Goal: Check status

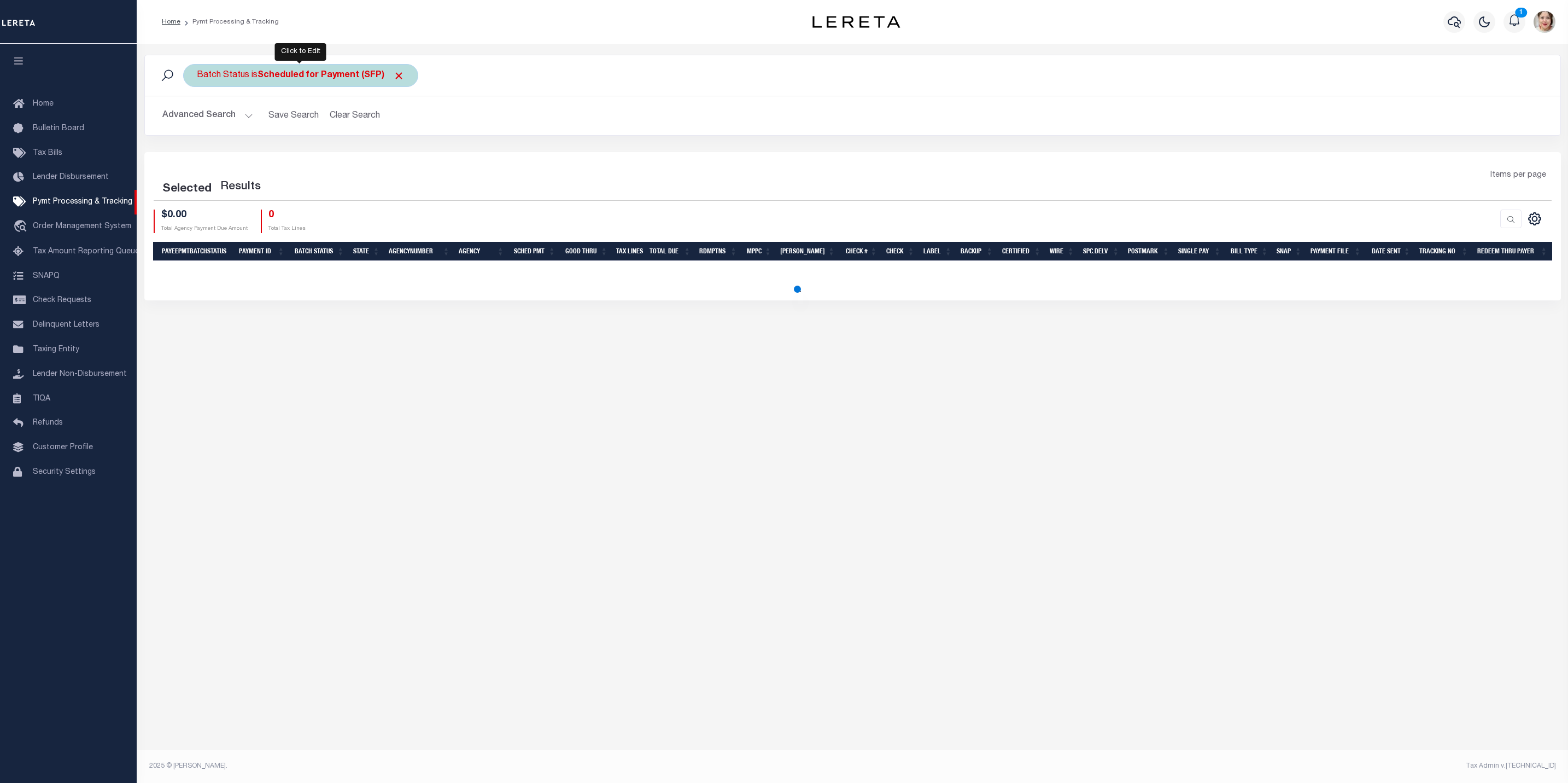
click at [329, 84] on div "Batch Status is Scheduled for Payment (SFP)" at bounding box center [300, 75] width 235 height 23
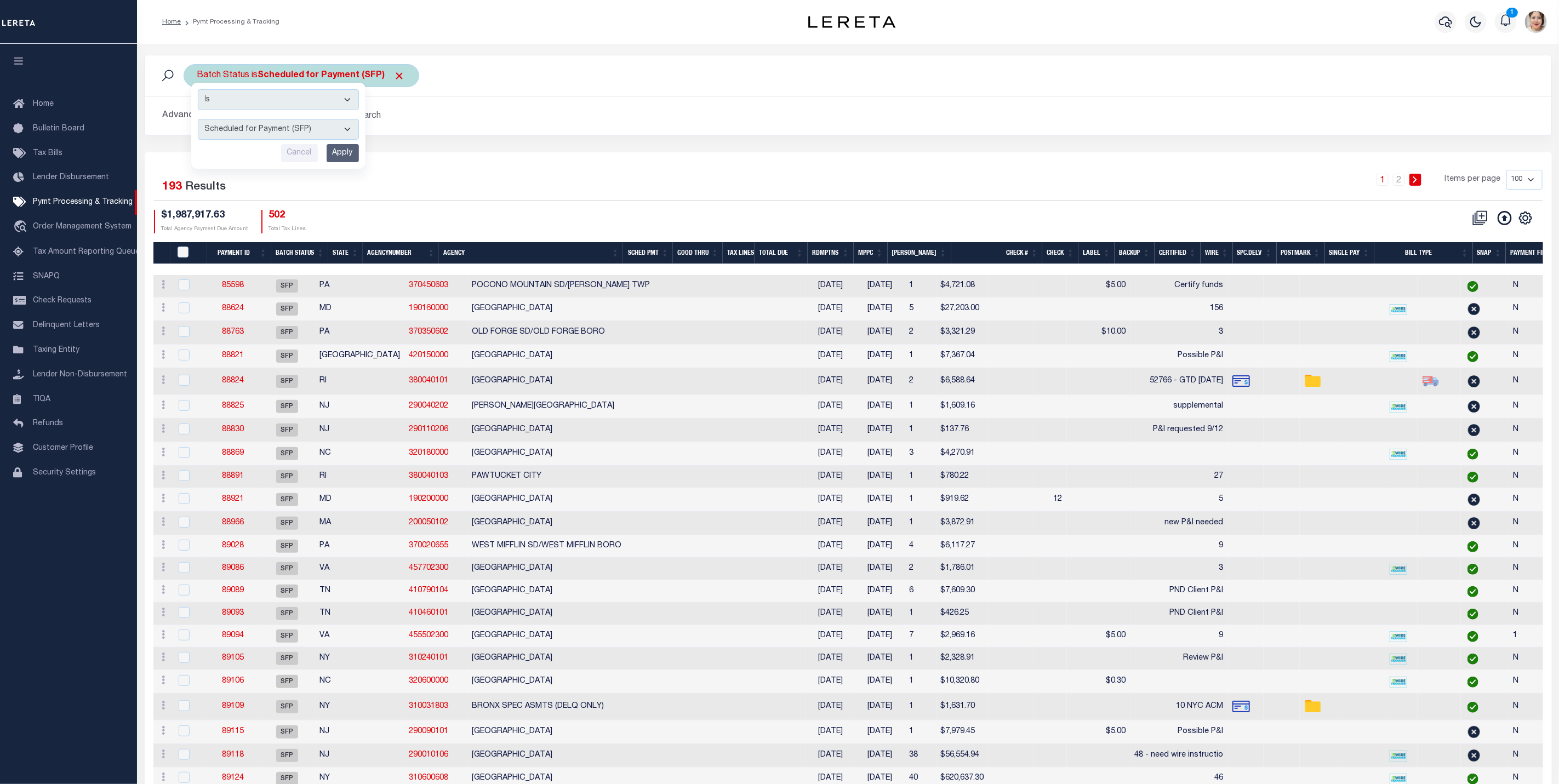
click at [305, 133] on select "Awaiting Funds (AWF) Cleared and Complete (CAC) New Check Needed (NCN) Payment …" at bounding box center [278, 128] width 162 height 21
select select "RFW"
click at [198, 120] on select "Awaiting Funds (AWF) Cleared and Complete (CAC) New Check Needed (NCN) Payment …" at bounding box center [278, 128] width 162 height 21
click at [336, 153] on input "Apply" at bounding box center [343, 153] width 32 height 18
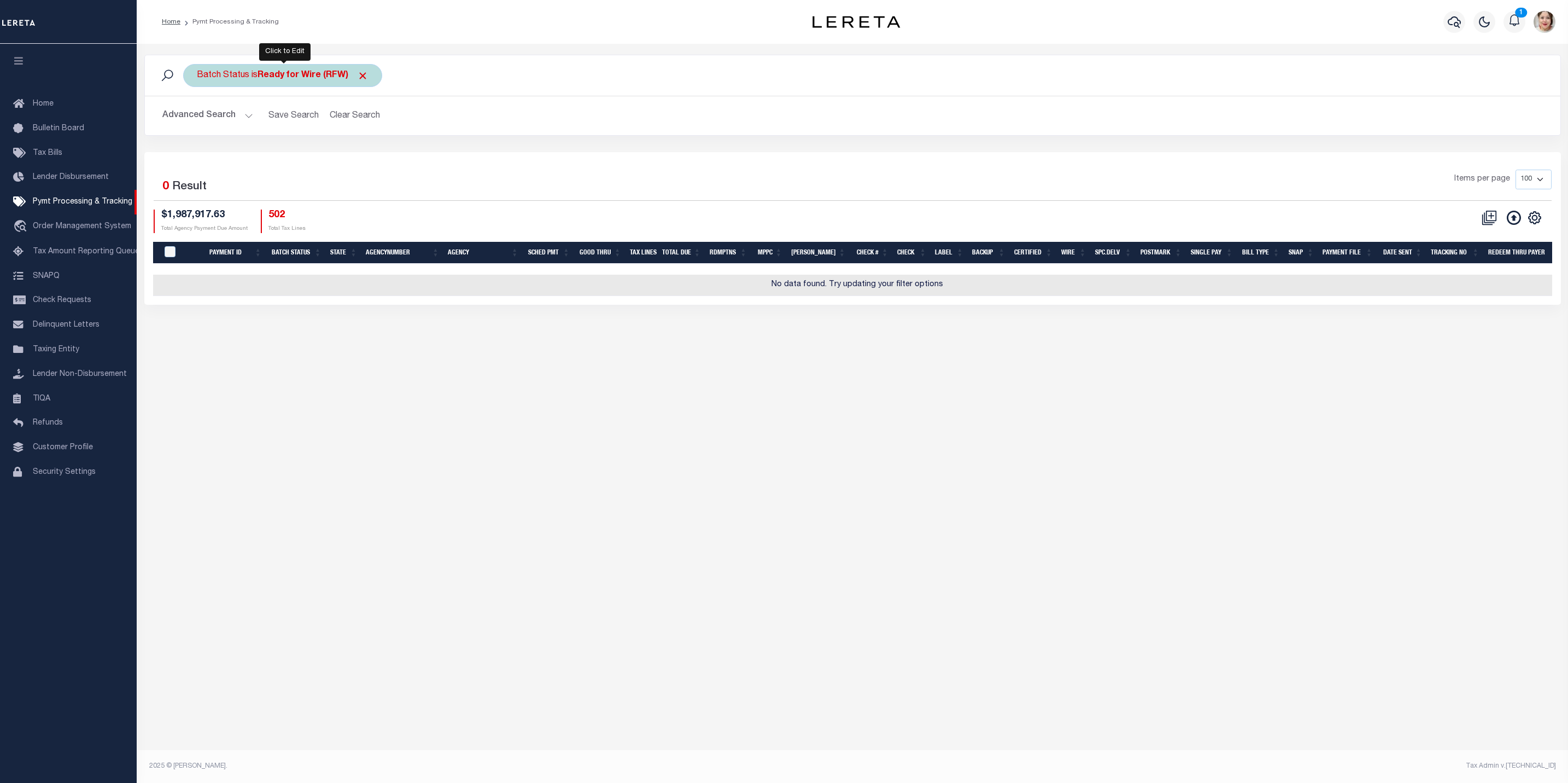
click at [285, 79] on b "Ready for Wire (RFW)" at bounding box center [314, 75] width 111 height 9
click at [301, 130] on select "Awaiting Funds (AWF) Cleared and Complete (CAC) New Check Needed (NCN) Payment …" at bounding box center [277, 128] width 161 height 21
select select "RFA"
click at [197, 120] on select "Awaiting Funds (AWF) Cleared and Complete (CAC) New Check Needed (NCN) Payment …" at bounding box center [277, 128] width 161 height 21
click at [340, 158] on input "Apply" at bounding box center [342, 152] width 32 height 18
